Goal: Task Accomplishment & Management: Use online tool/utility

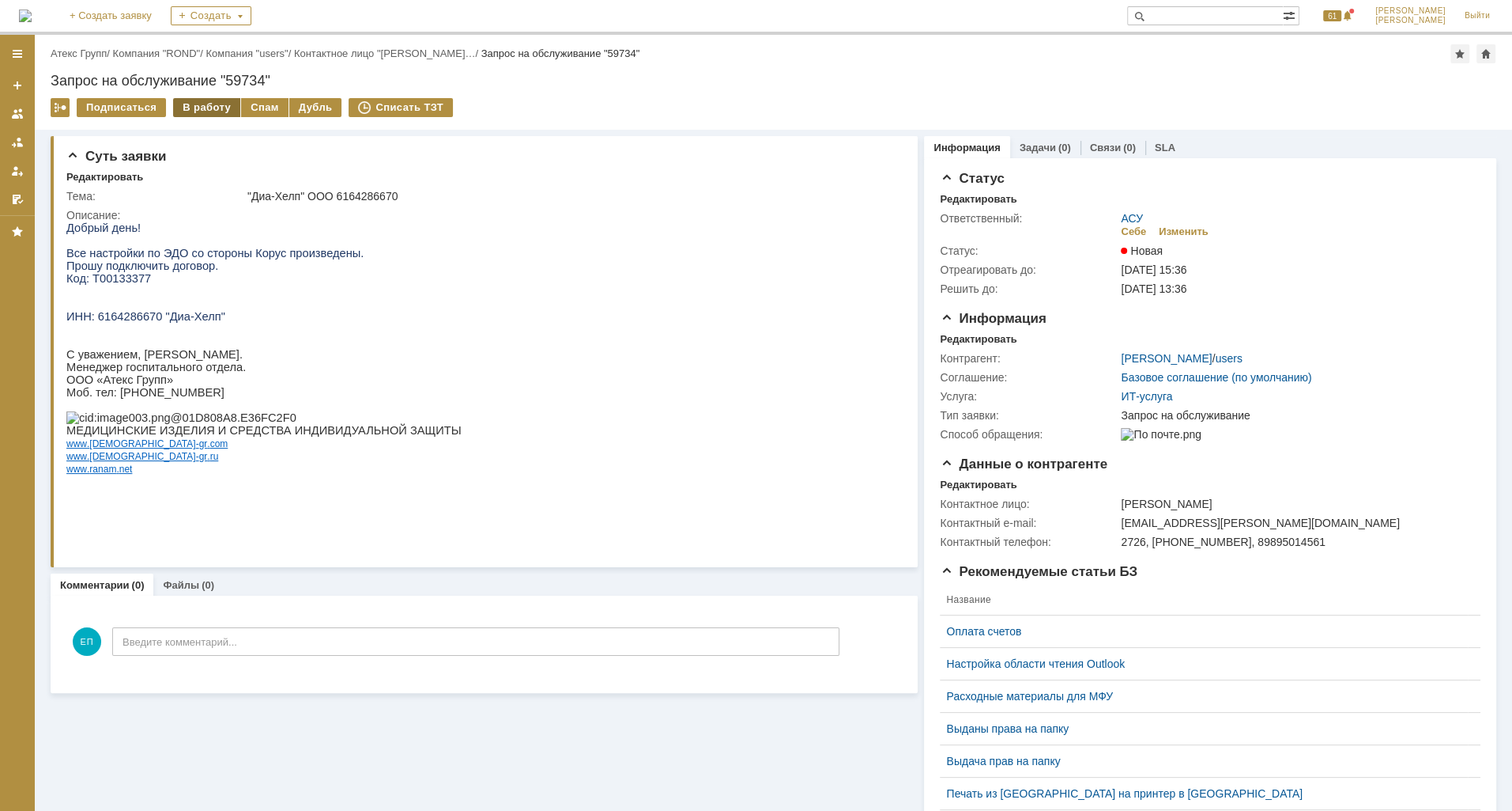
click at [221, 101] on div "В работу" at bounding box center [206, 108] width 67 height 19
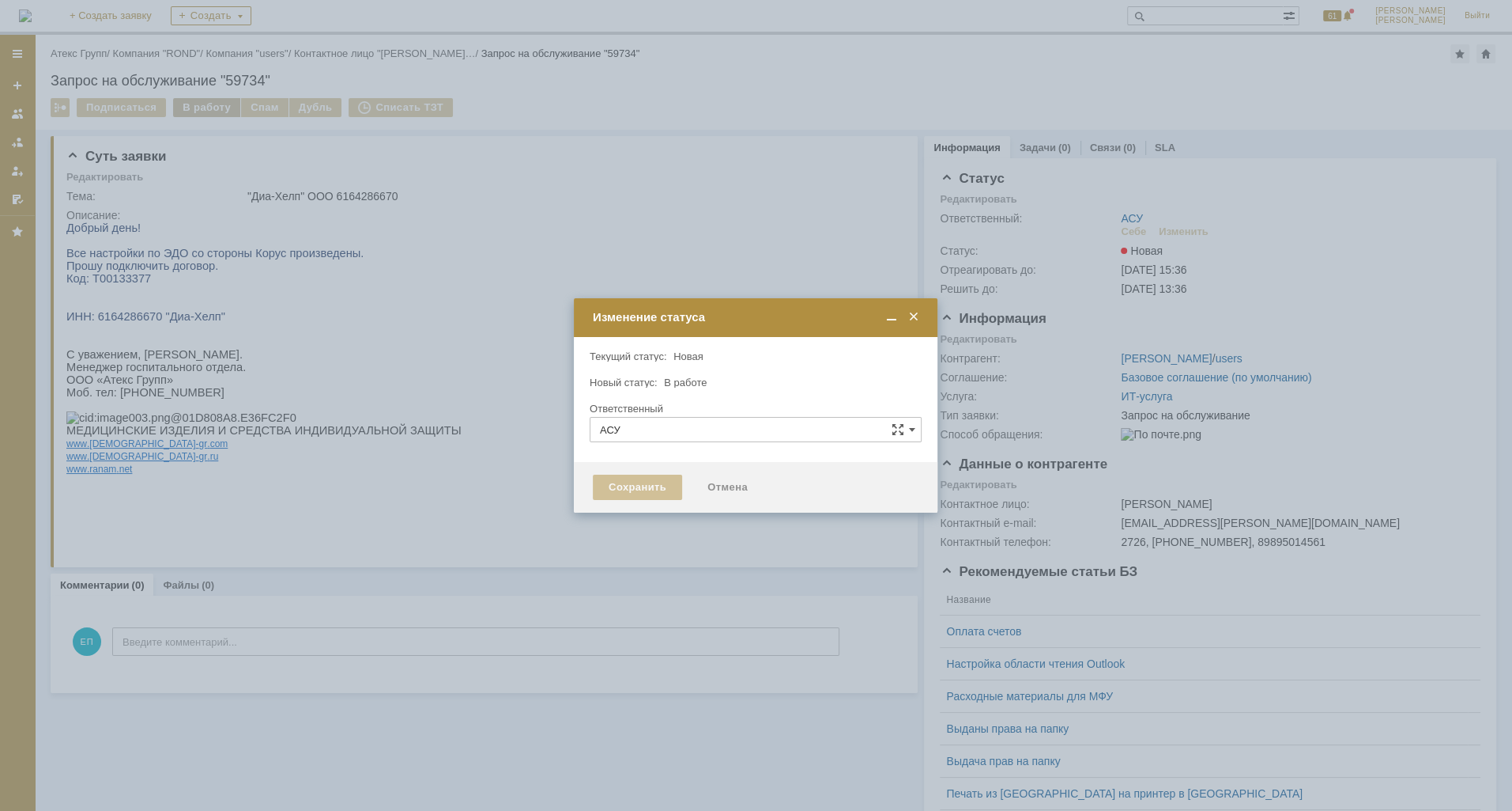
type input "[PERSON_NAME]"
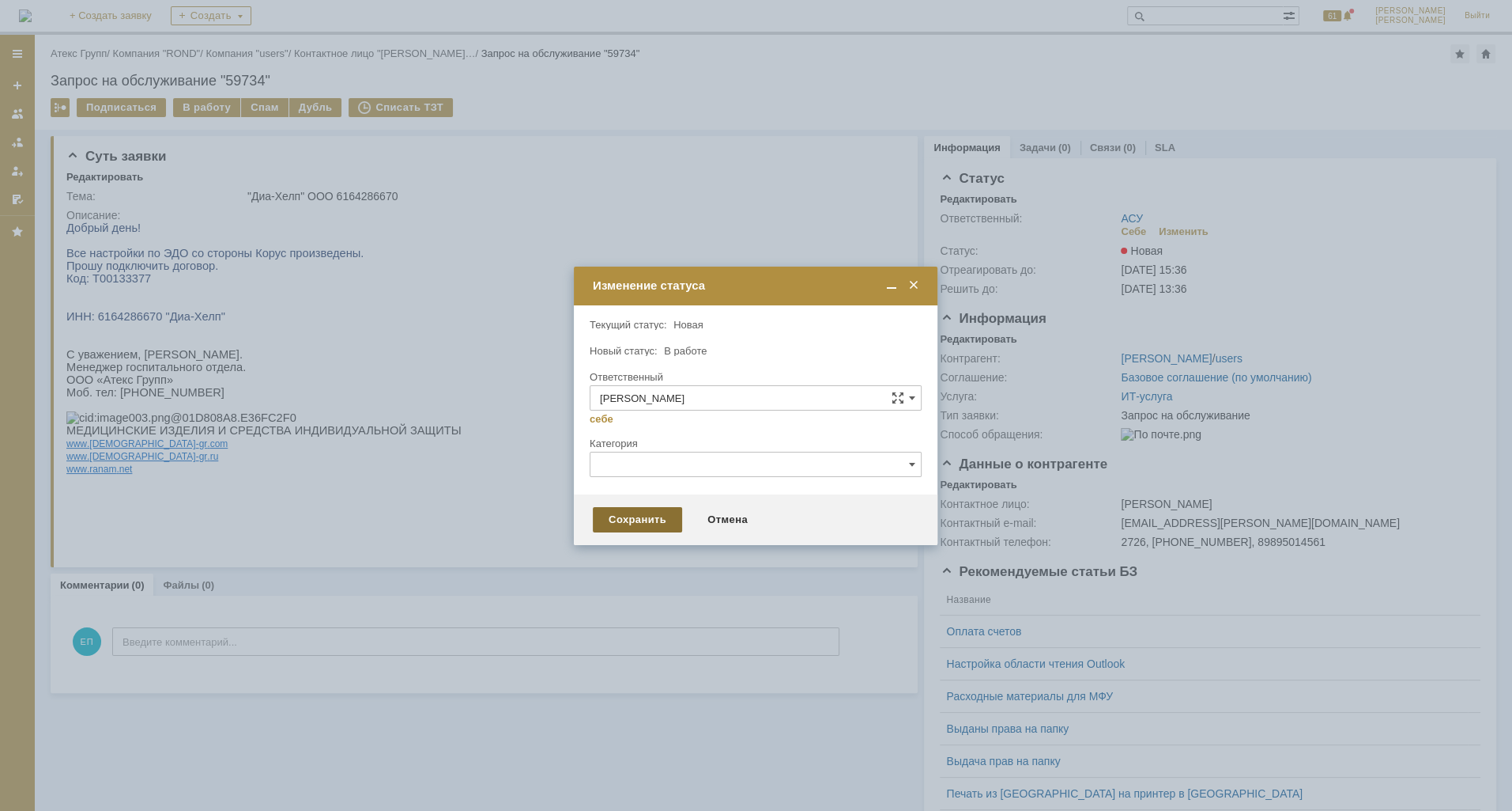
click at [656, 514] on div "Сохранить" at bounding box center [638, 519] width 89 height 25
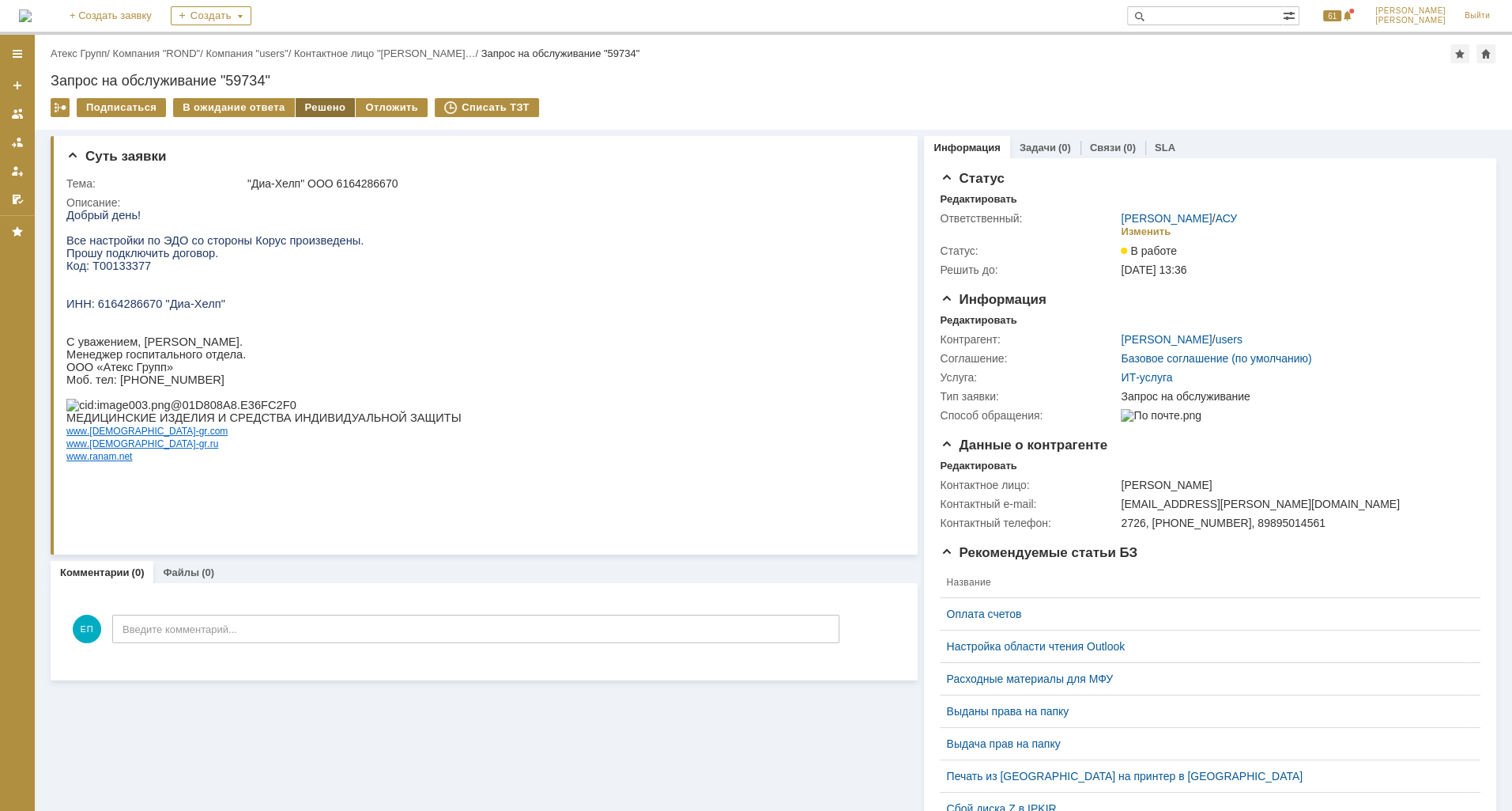
click at [298, 104] on div "Решено" at bounding box center [325, 108] width 60 height 19
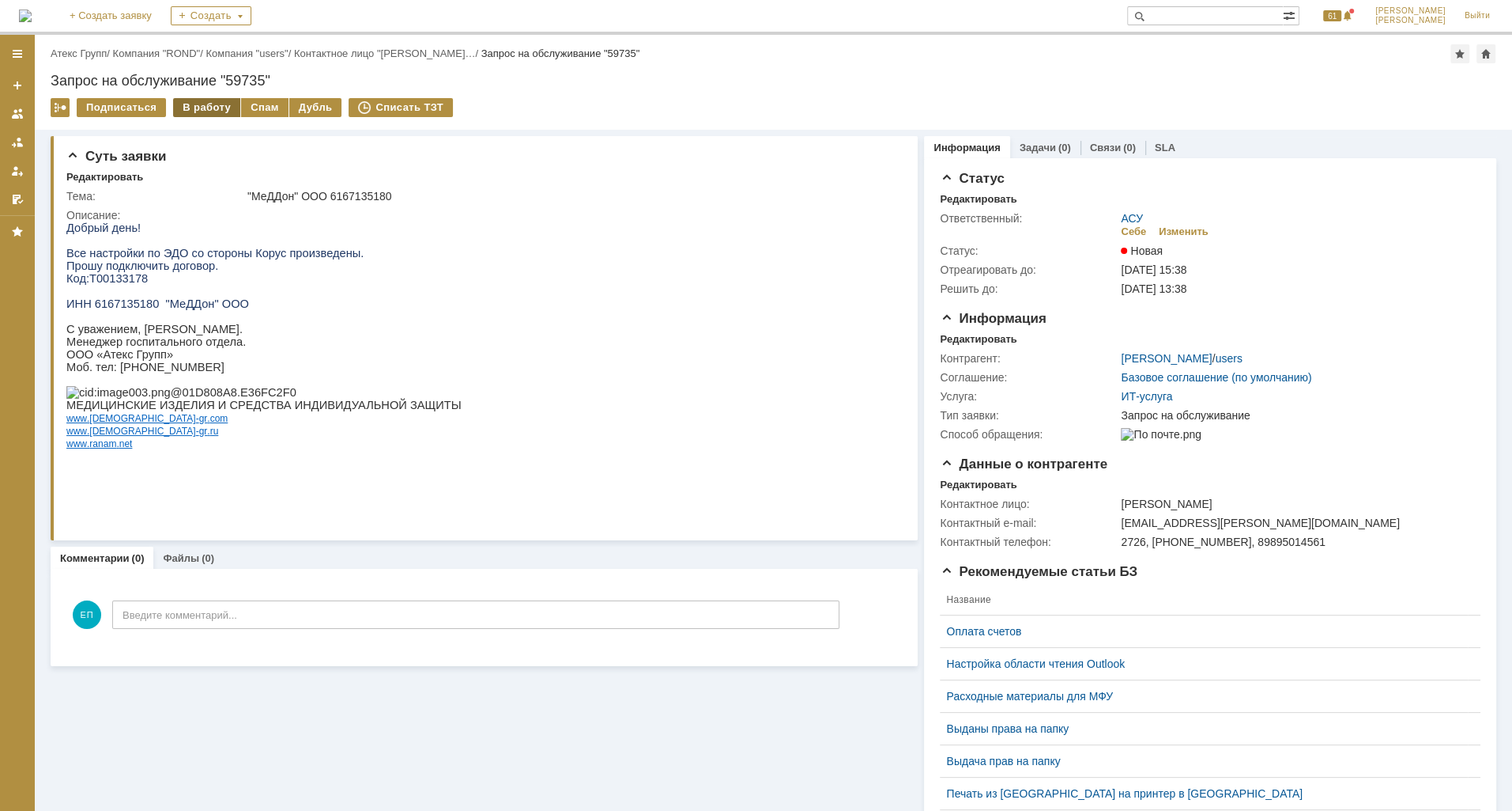
click at [213, 116] on div "В работу" at bounding box center [206, 108] width 67 height 19
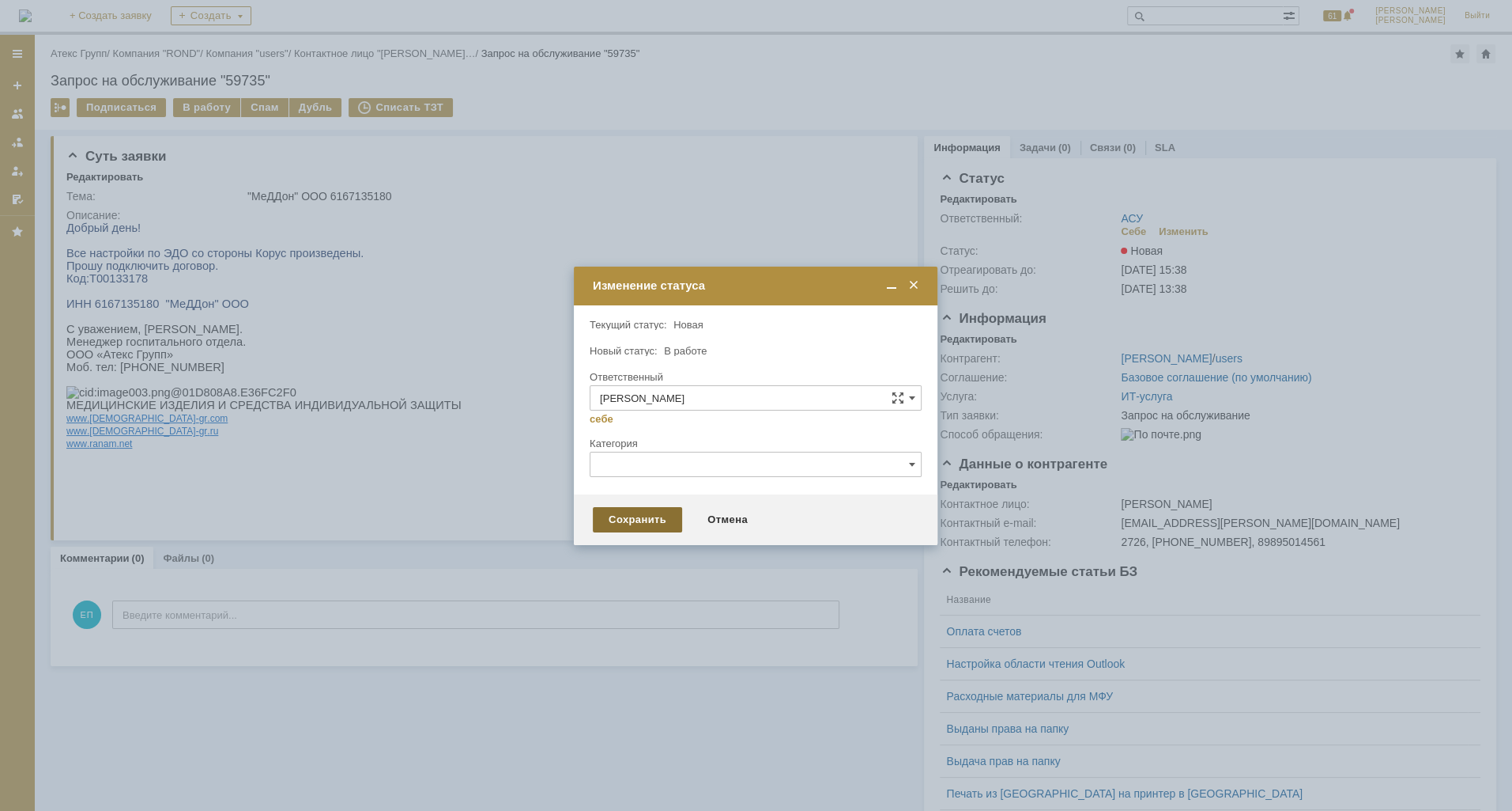
click at [654, 527] on div "Сохранить" at bounding box center [638, 519] width 89 height 25
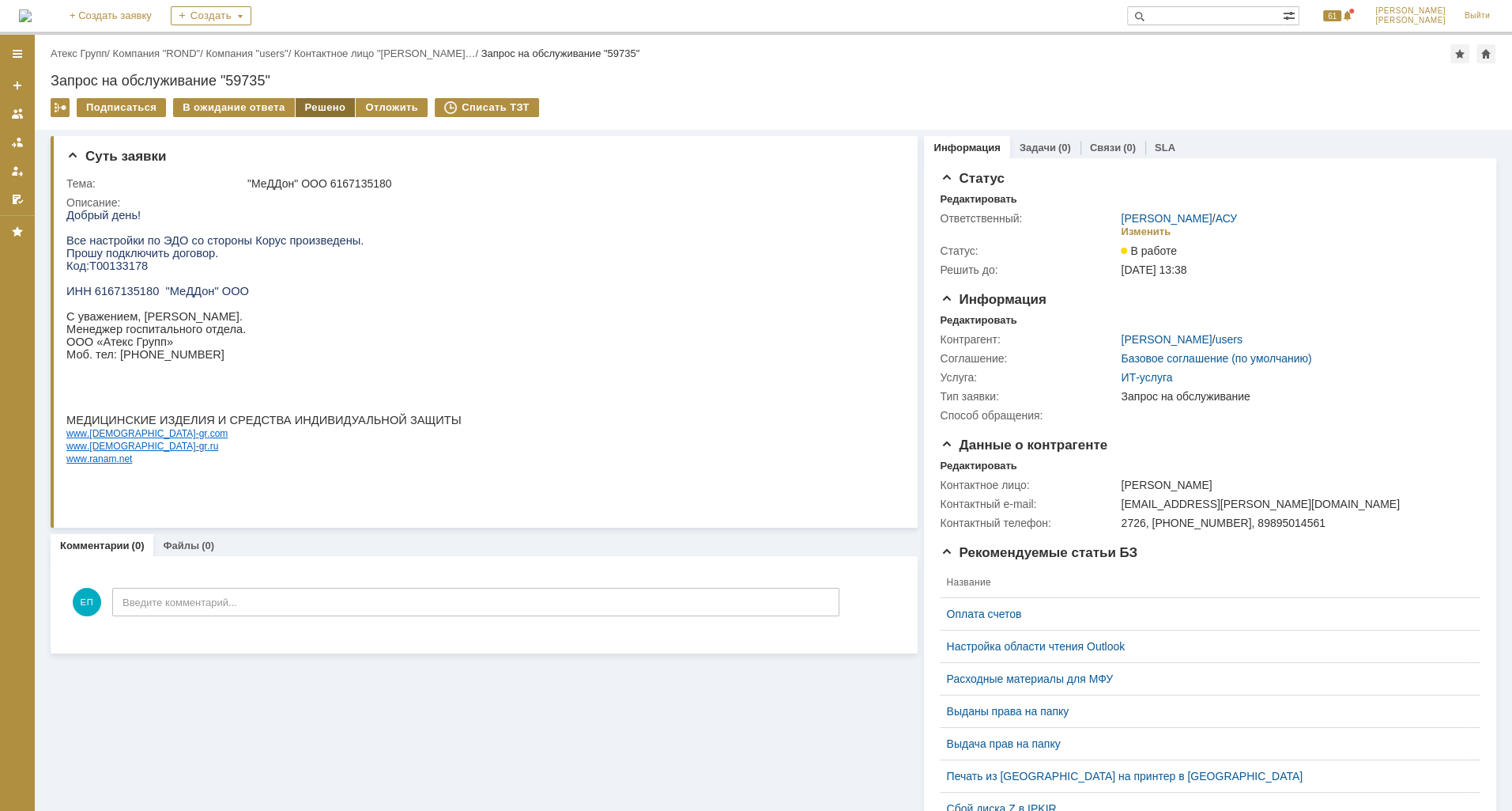
click at [303, 113] on div "Решено" at bounding box center [325, 108] width 60 height 19
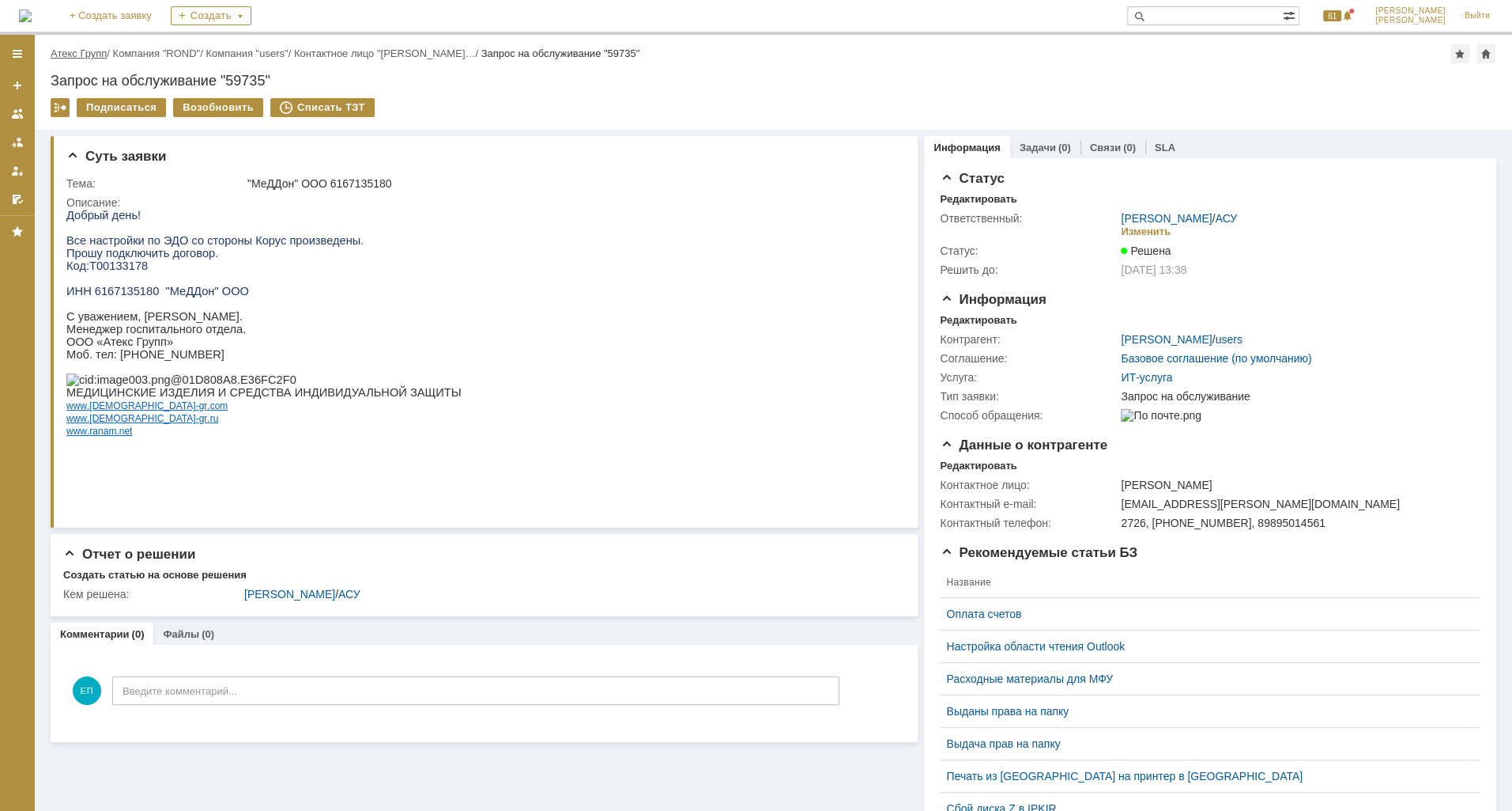
click at [95, 48] on link "Атекс Групп" at bounding box center [79, 53] width 56 height 12
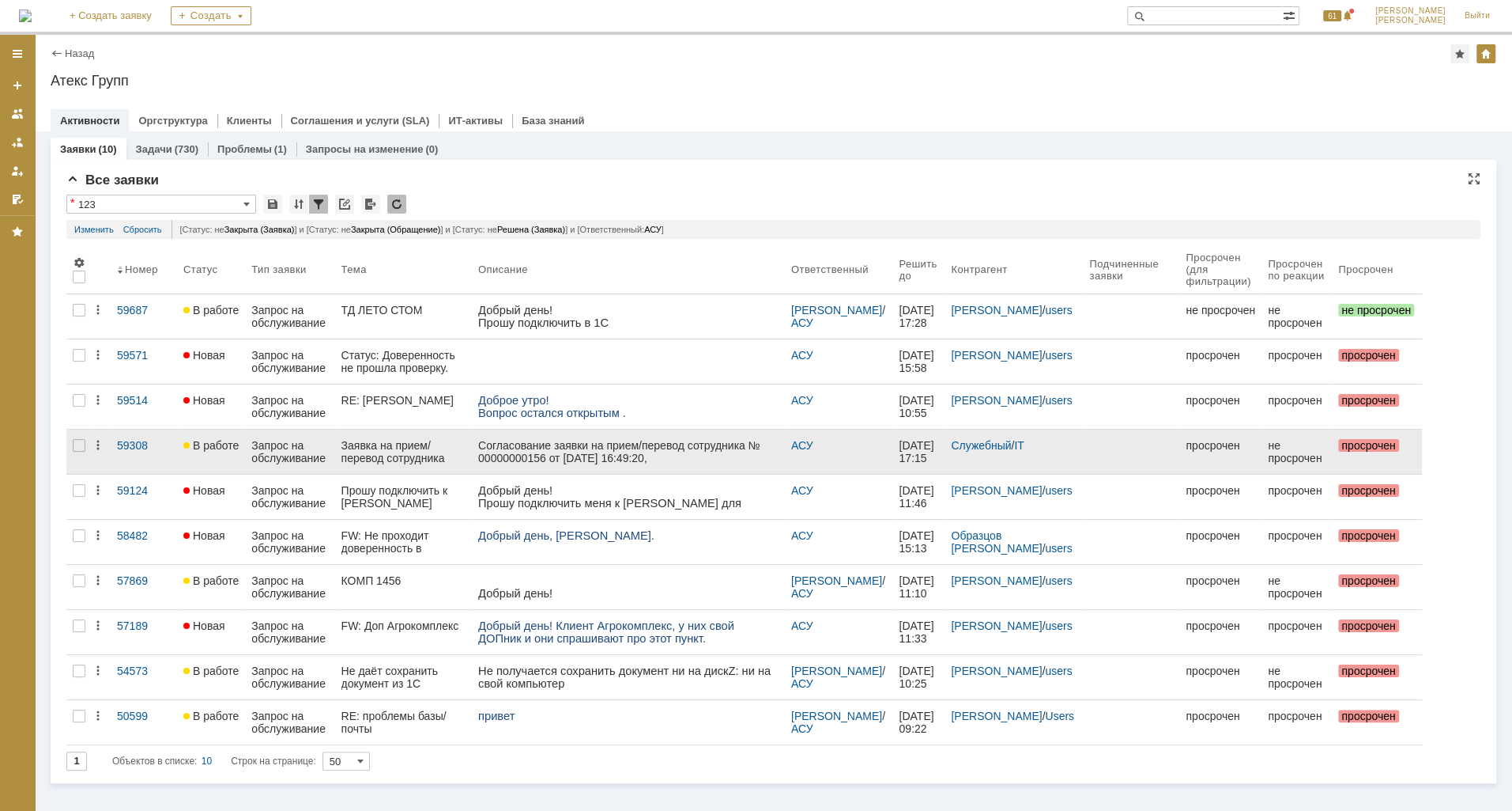
click at [299, 444] on div "Запрос на обслуживание" at bounding box center [290, 452] width 76 height 25
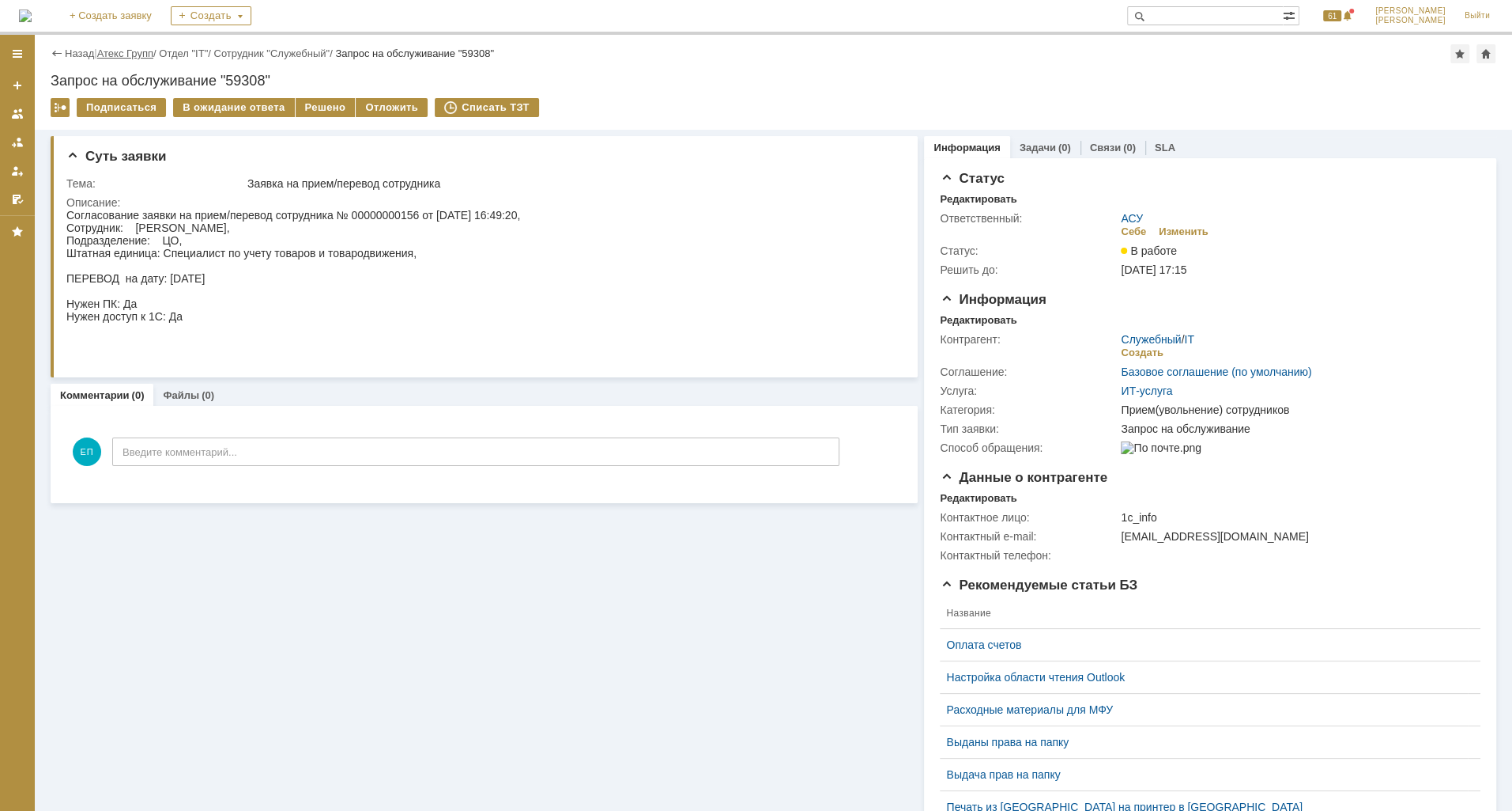
click at [129, 54] on link "Атекс Групп" at bounding box center [125, 53] width 56 height 12
